Goal: Information Seeking & Learning: Learn about a topic

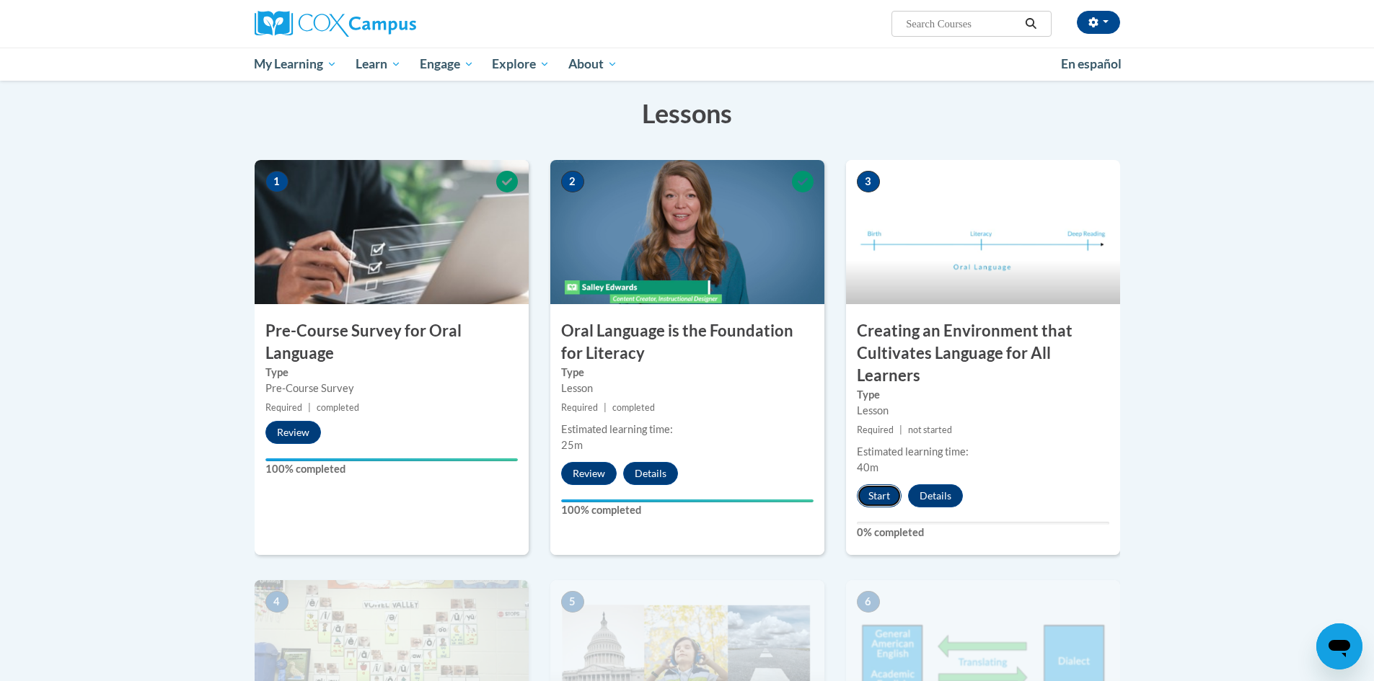
click at [870, 495] on button "Start" at bounding box center [879, 496] width 45 height 23
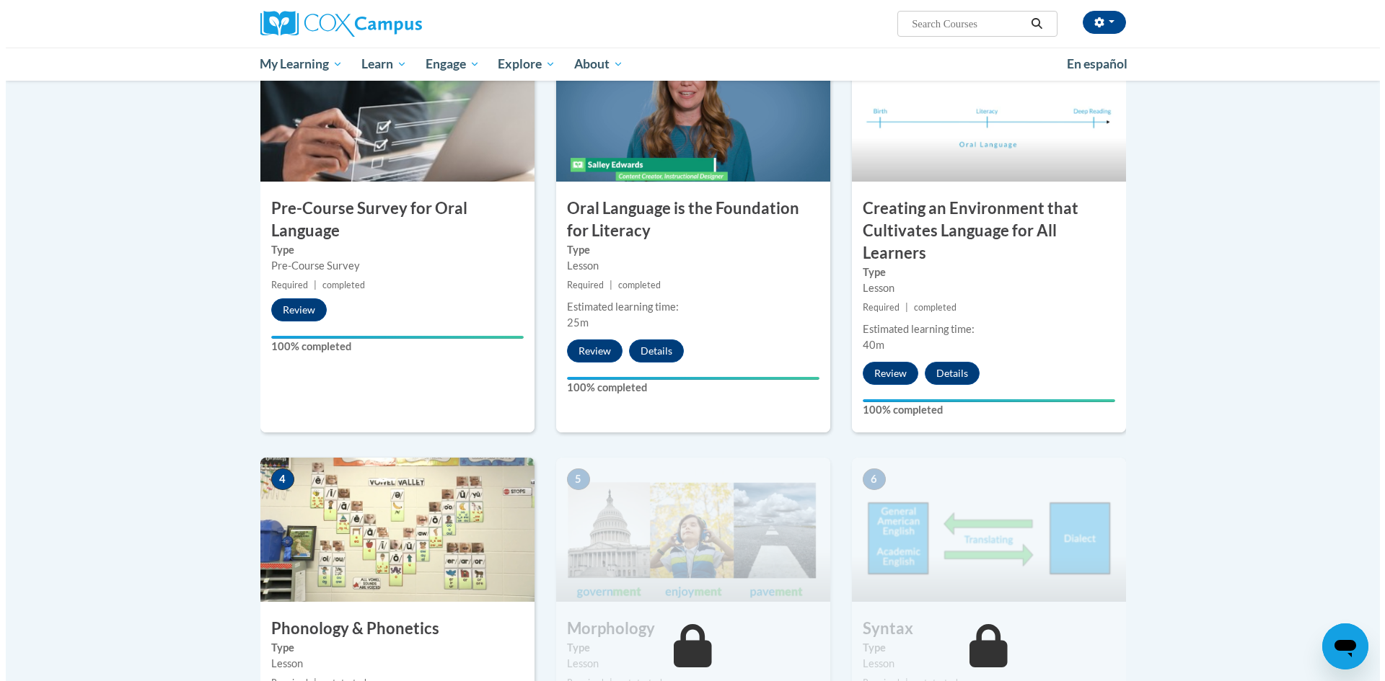
scroll to position [577, 0]
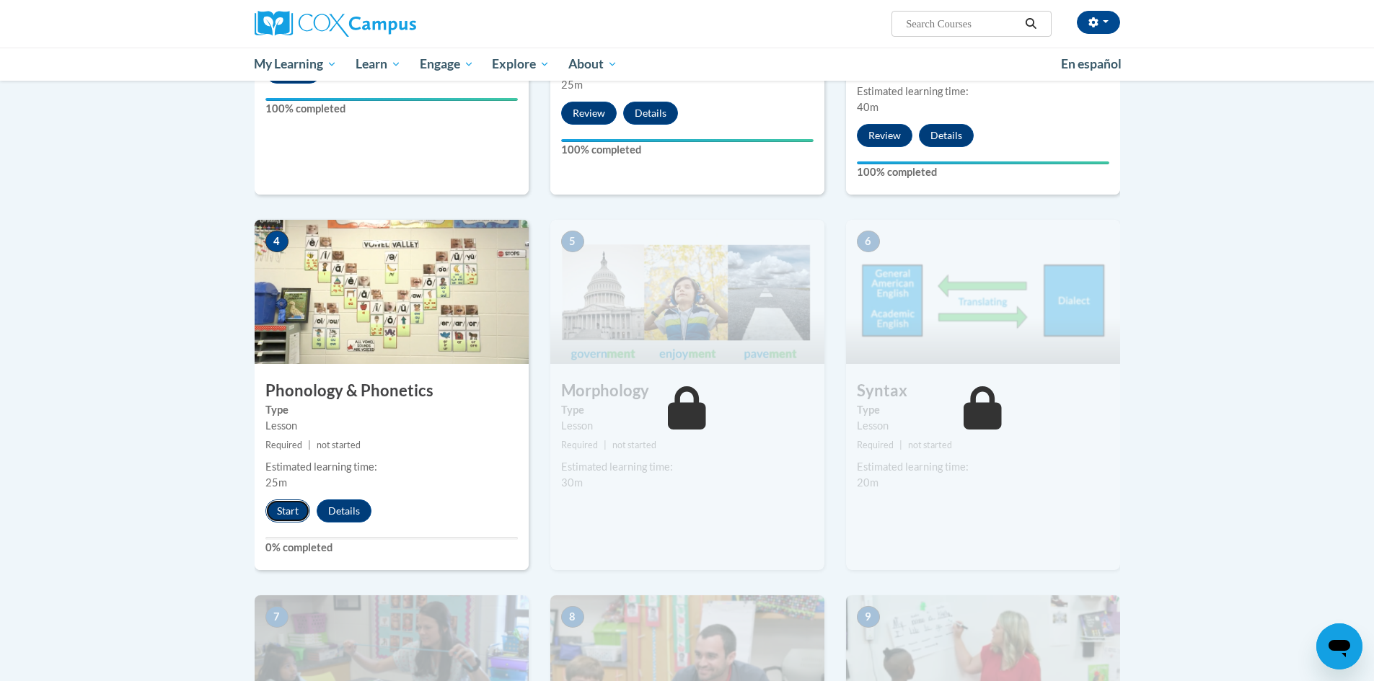
click at [299, 518] on button "Start" at bounding box center [287, 511] width 45 height 23
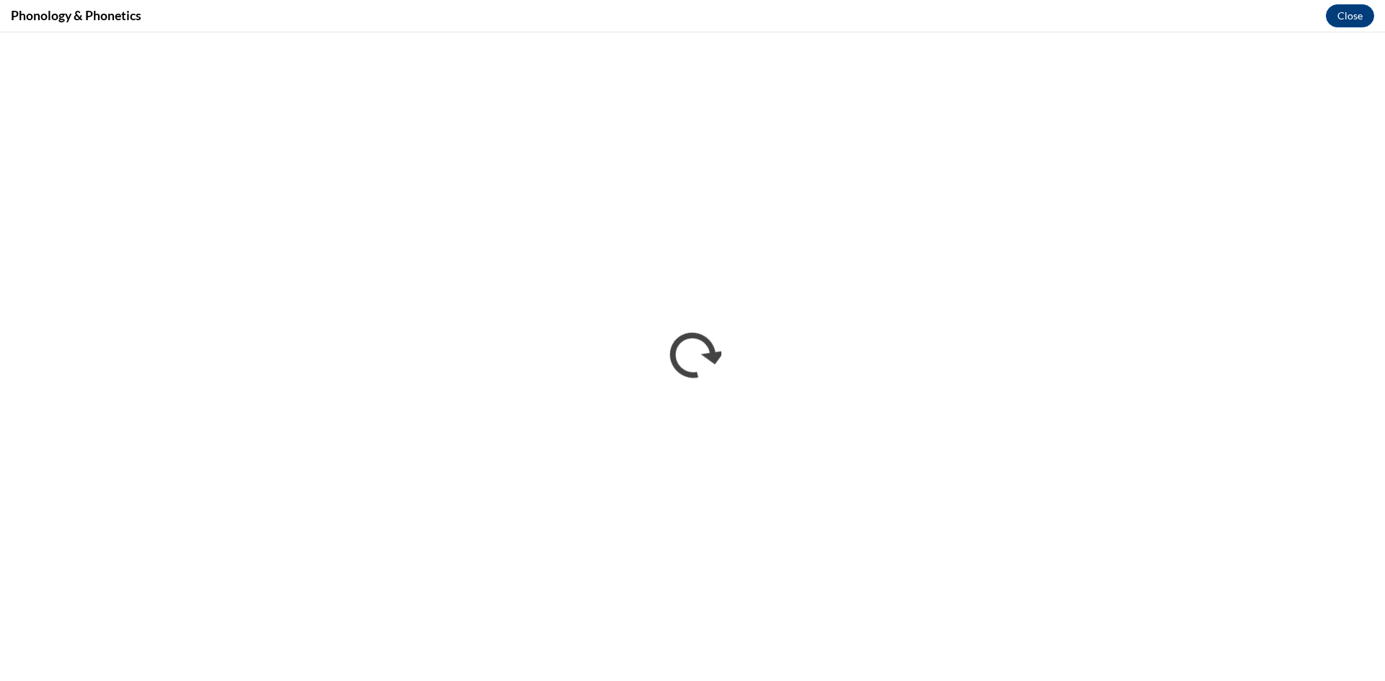
scroll to position [0, 0]
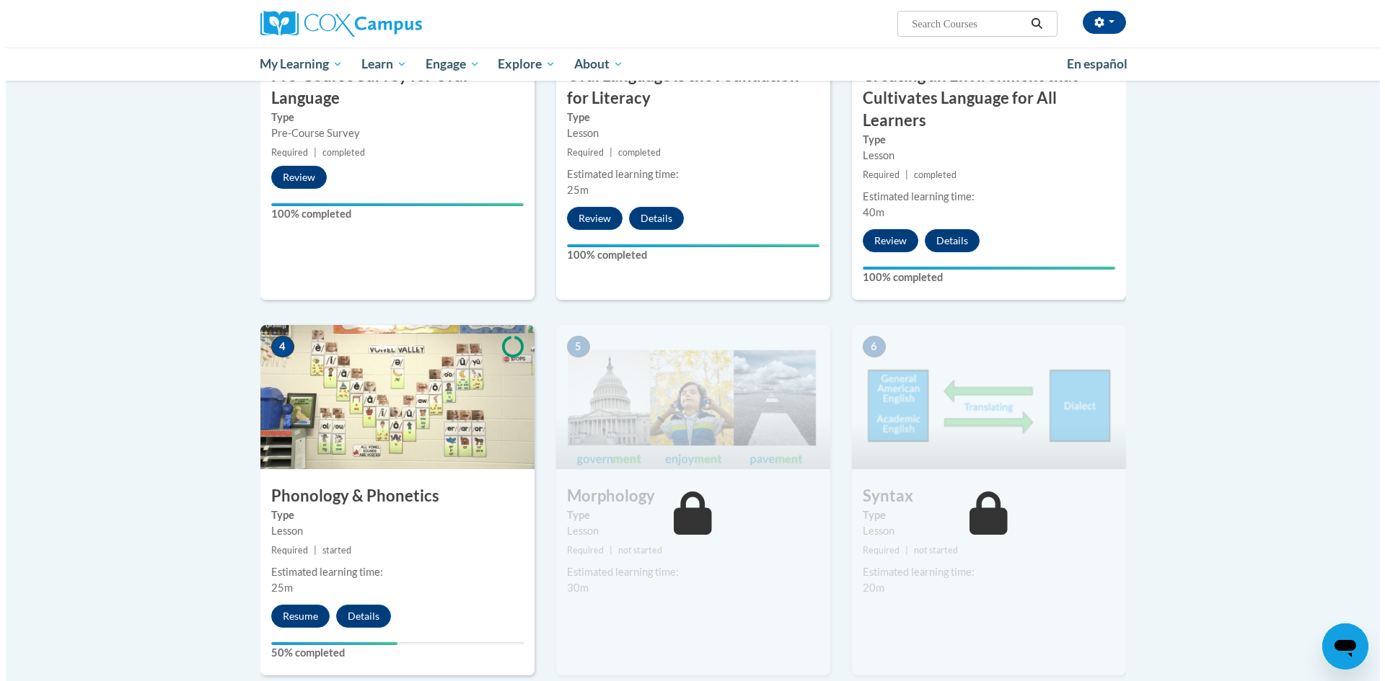
scroll to position [505, 0]
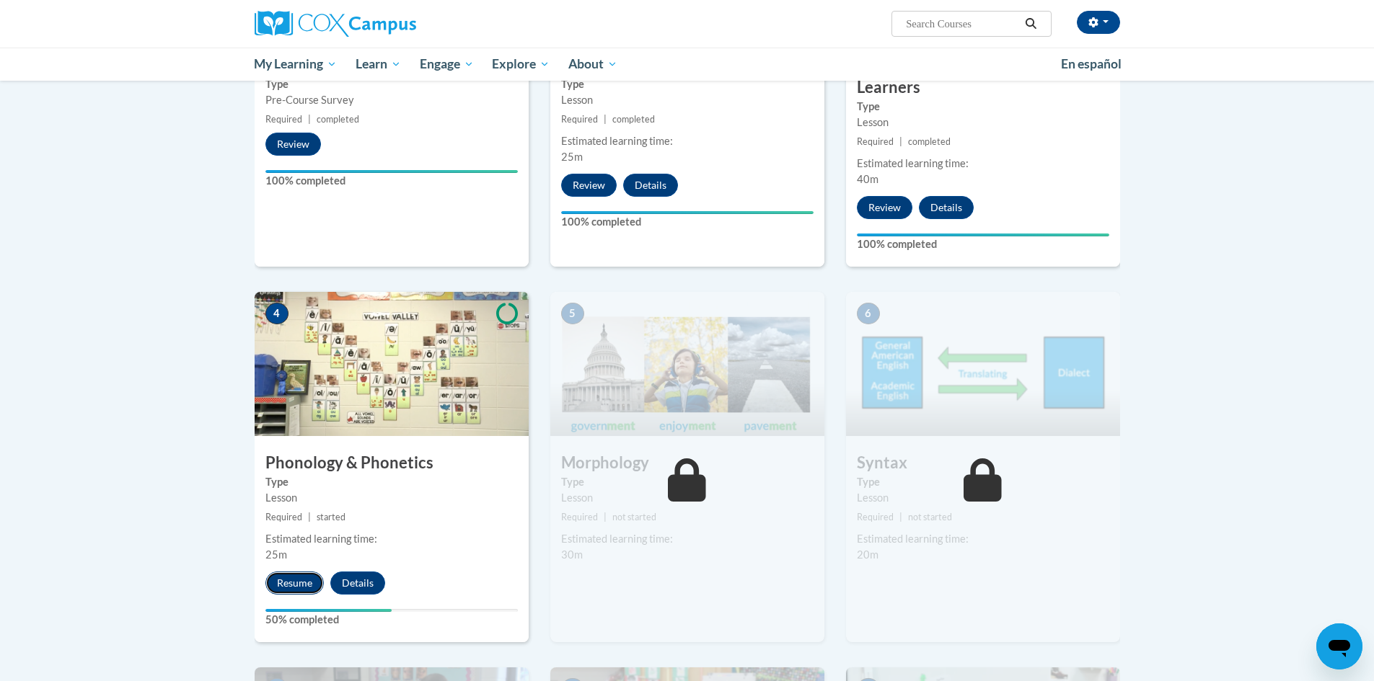
click at [267, 583] on button "Resume" at bounding box center [294, 583] width 58 height 23
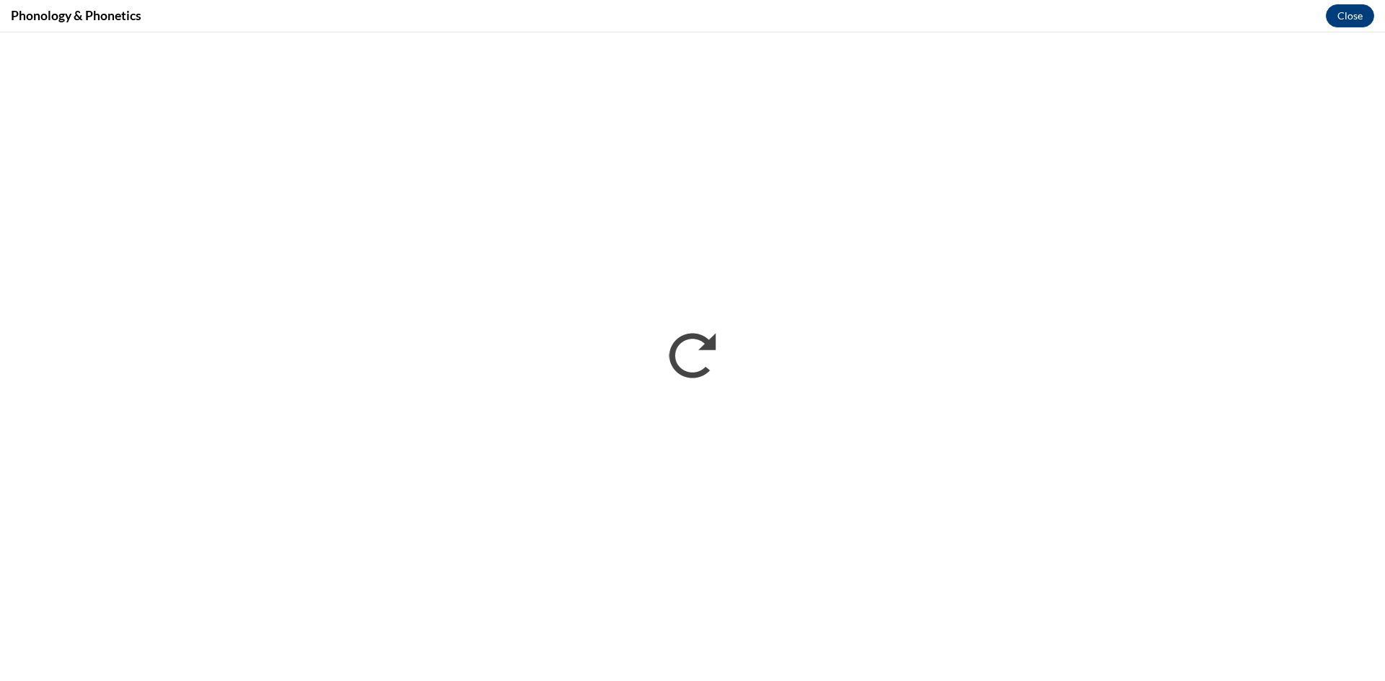
scroll to position [0, 0]
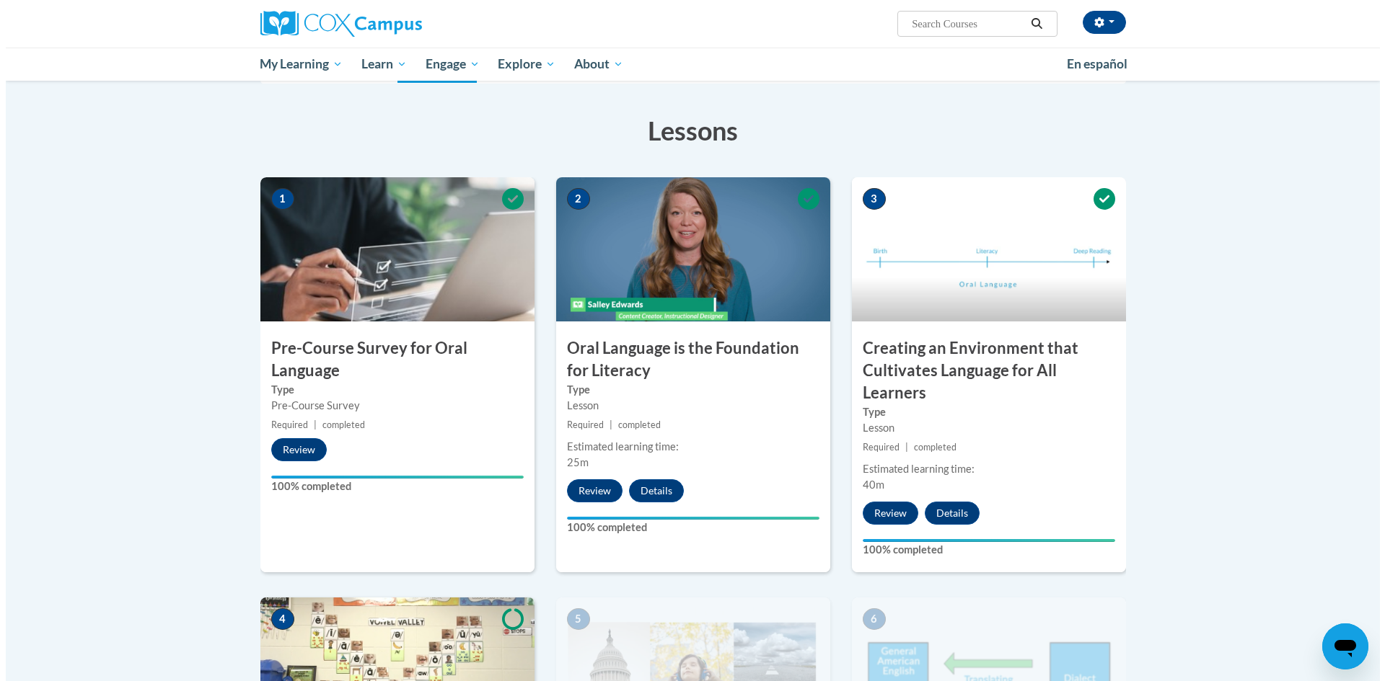
scroll to position [601, 0]
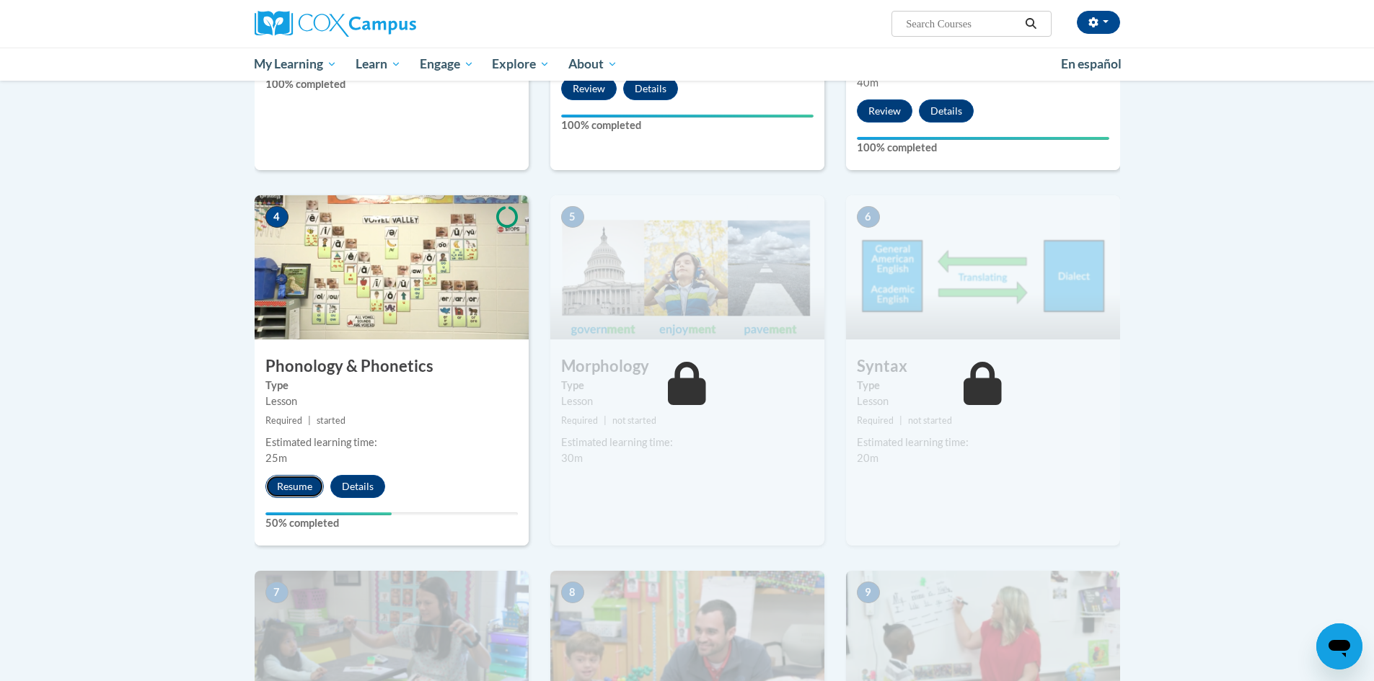
click at [296, 482] on button "Resume" at bounding box center [294, 486] width 58 height 23
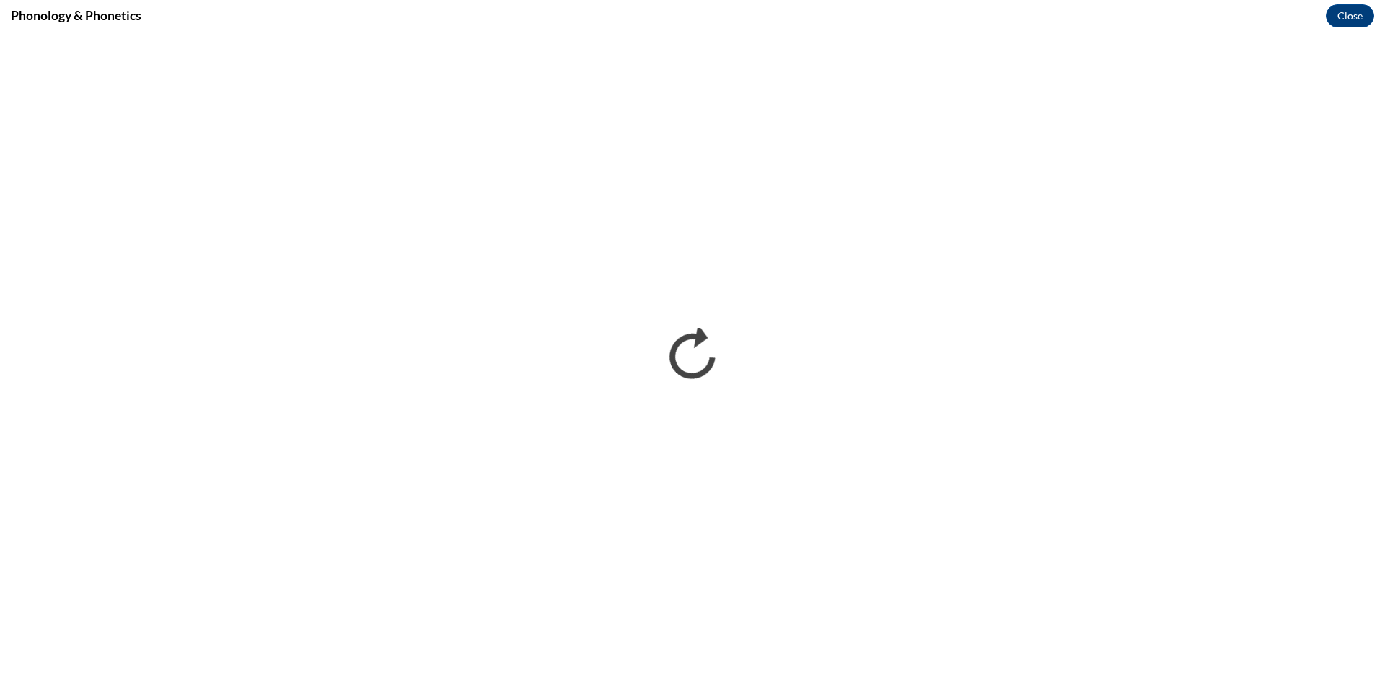
scroll to position [0, 0]
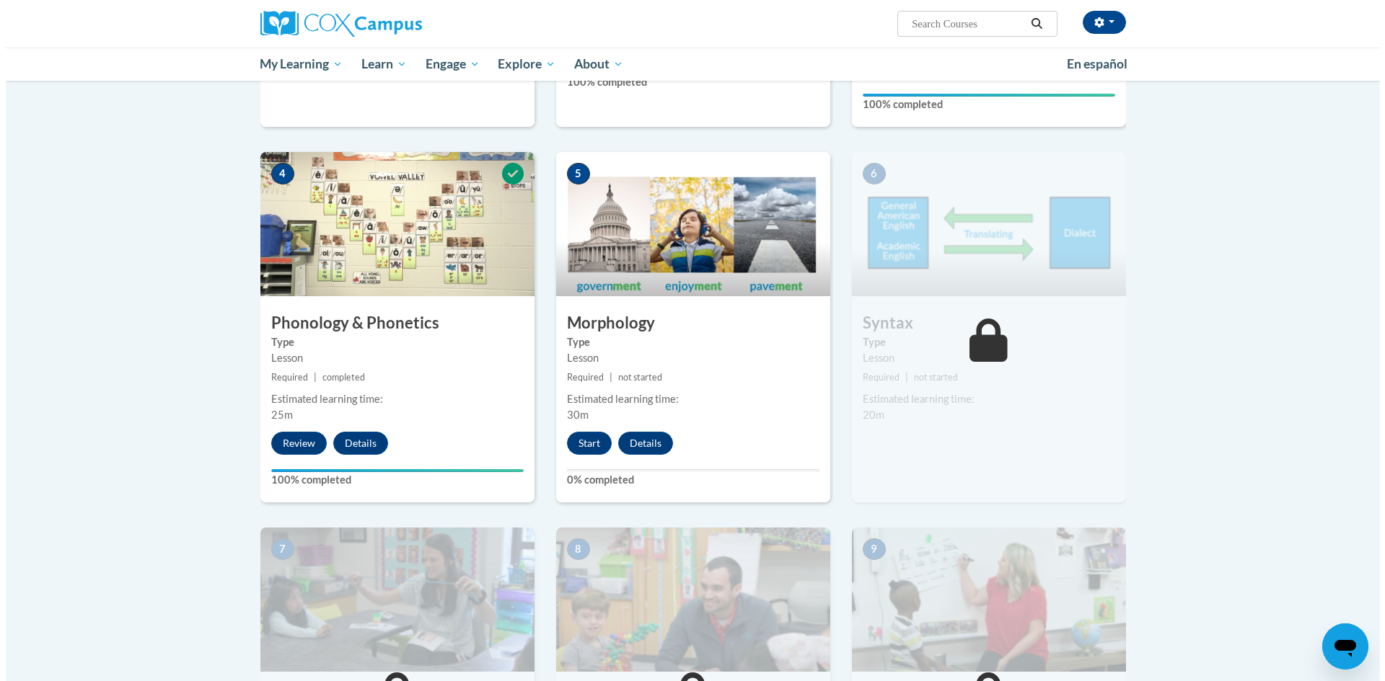
scroll to position [649, 0]
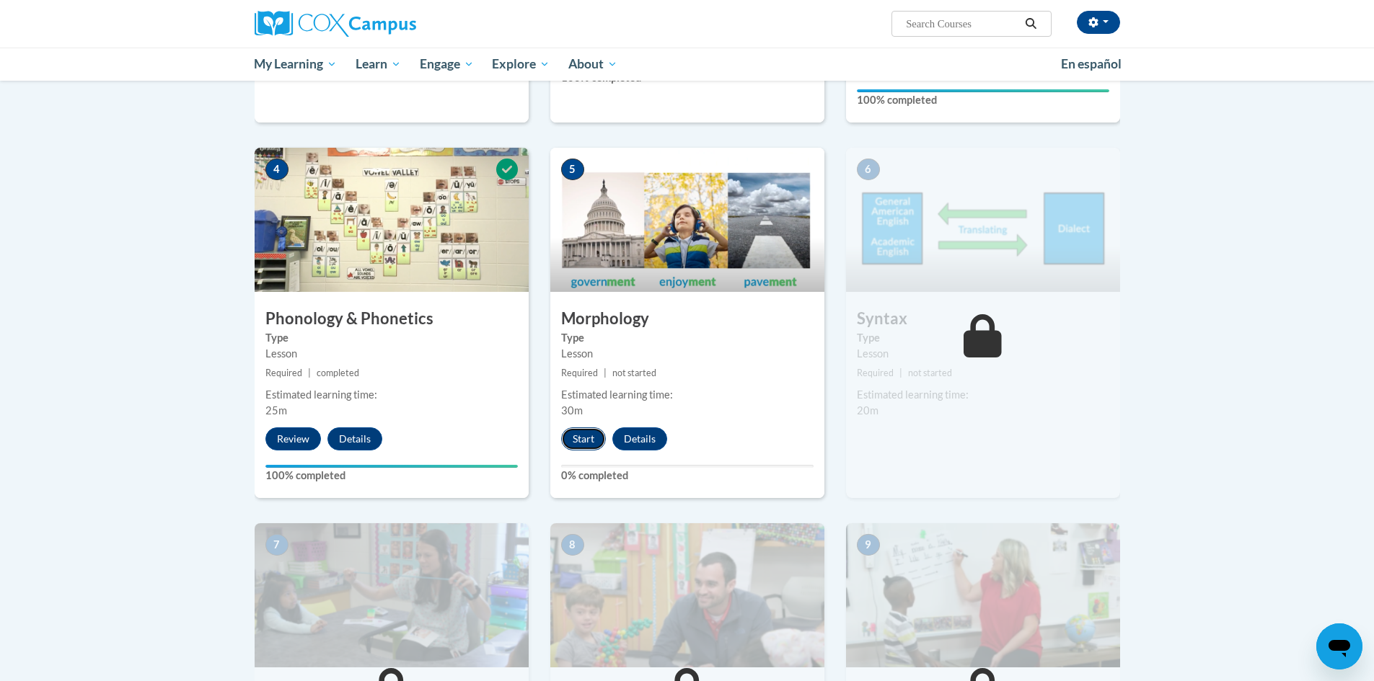
click at [585, 435] on button "Start" at bounding box center [583, 439] width 45 height 23
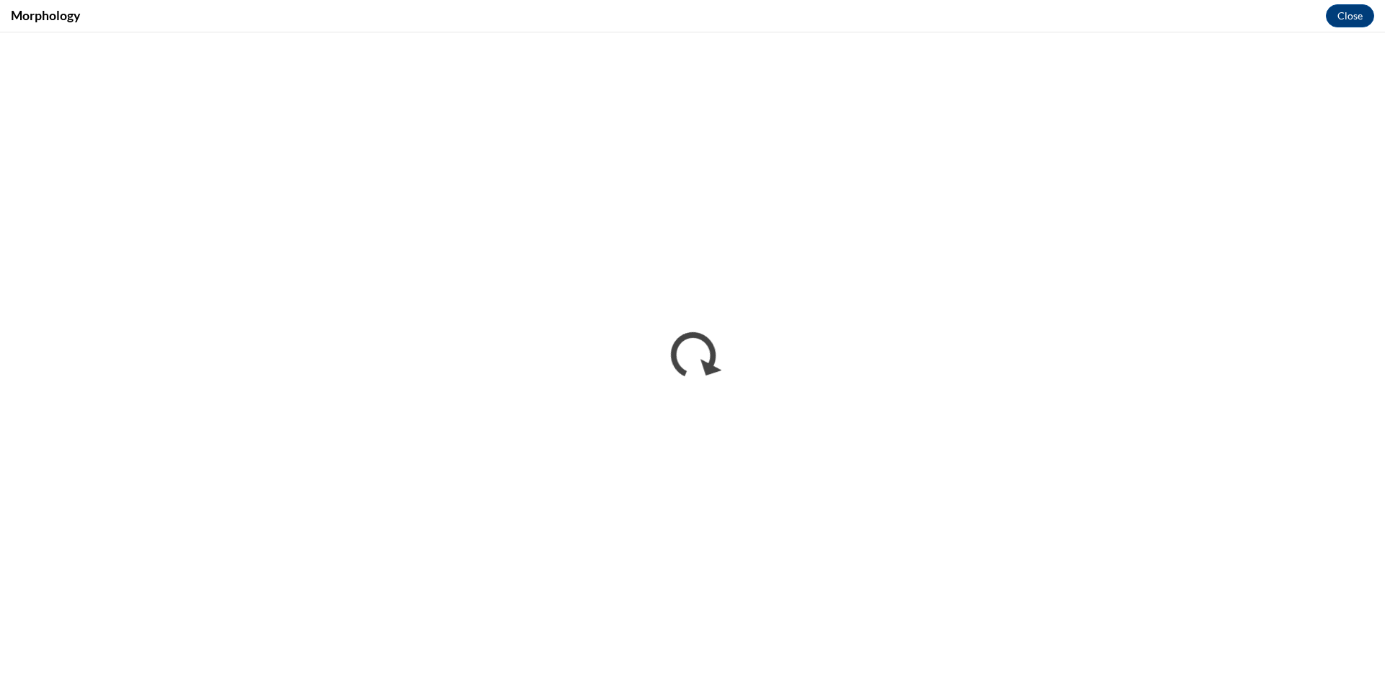
scroll to position [0, 0]
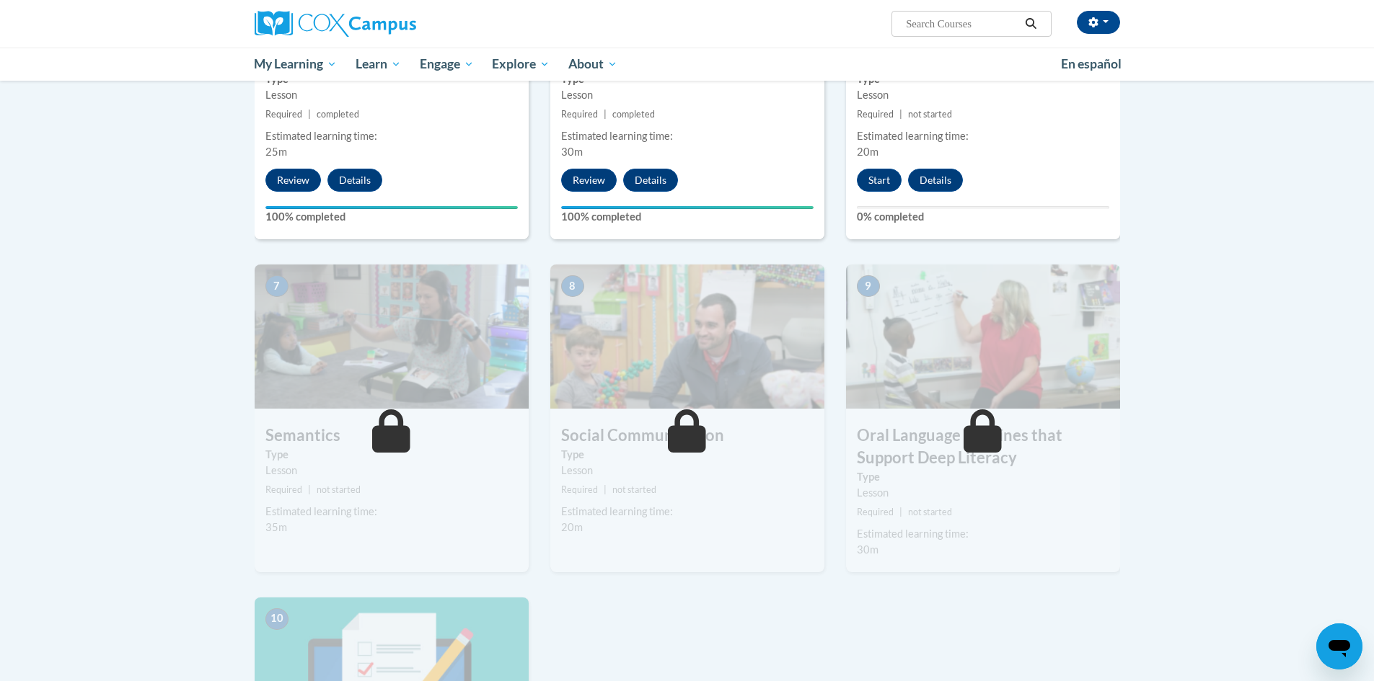
scroll to position [649, 0]
